Goal: Browse casually

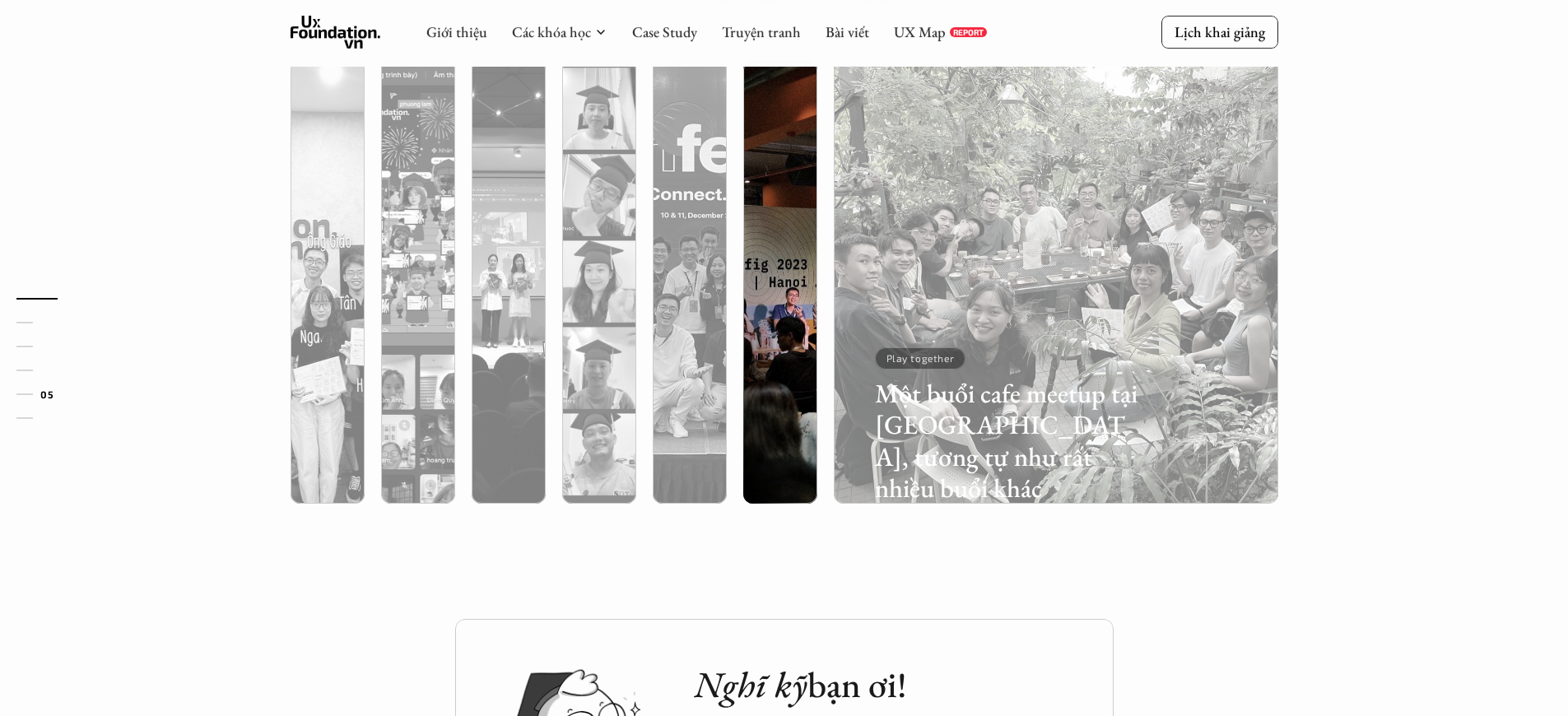
scroll to position [0, 4]
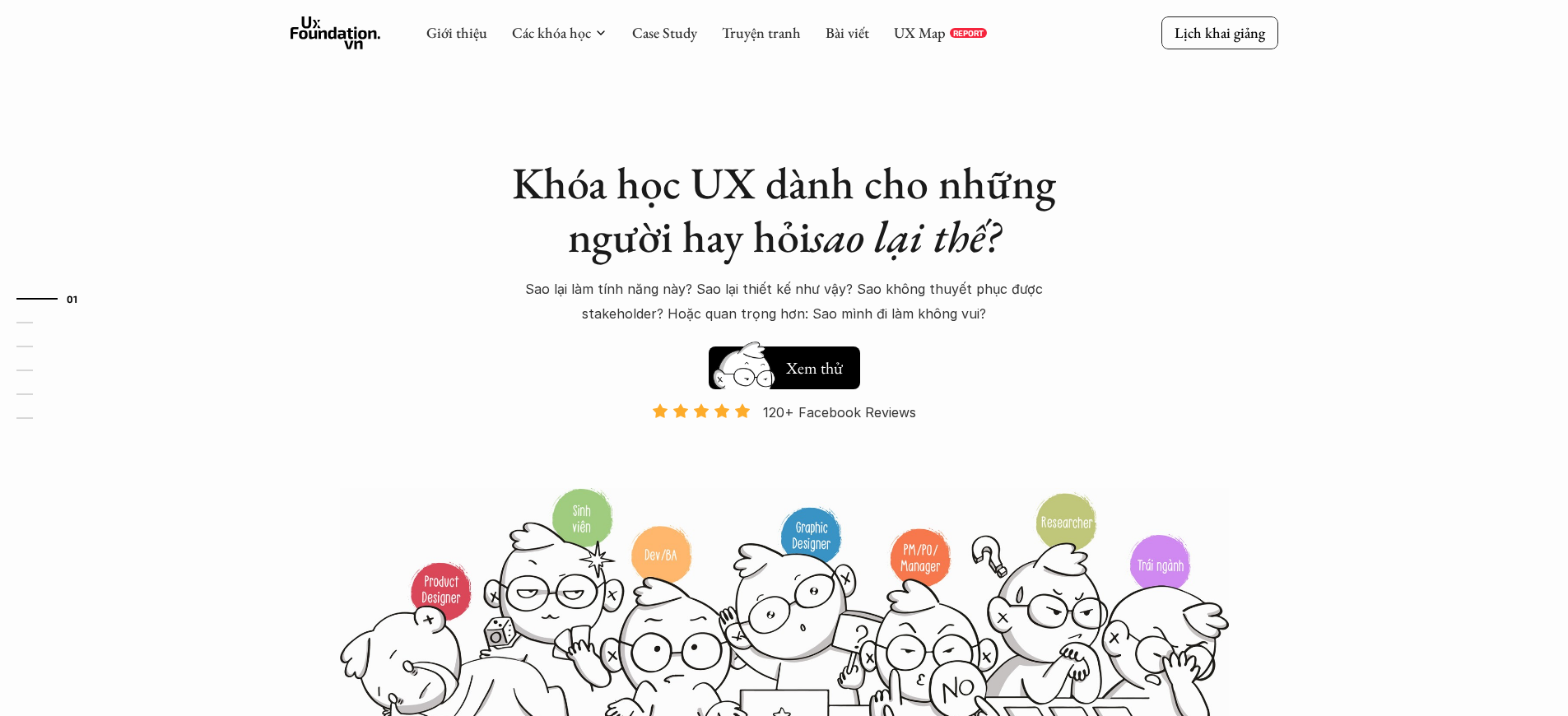
click at [840, 413] on p "120+ Facebook Reviews" at bounding box center [839, 413] width 153 height 25
